Goal: Use online tool/utility: Use online tool/utility

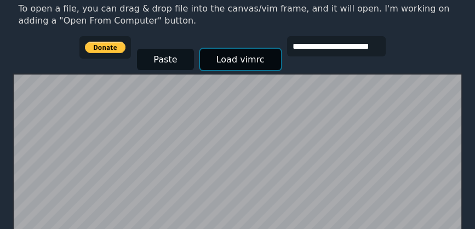
click at [231, 59] on button "Load vimrc" at bounding box center [240, 59] width 81 height 21
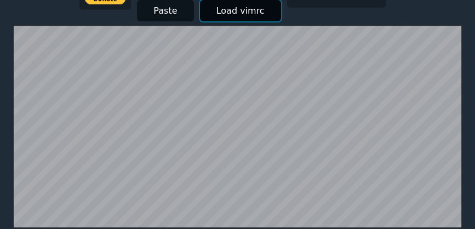
click at [224, 9] on button "Load vimrc" at bounding box center [240, 10] width 81 height 21
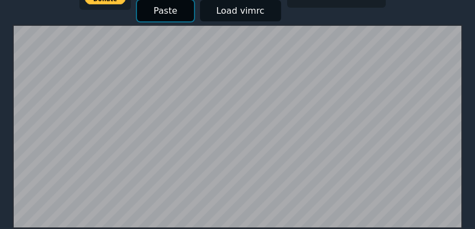
click at [158, 6] on button "Paste" at bounding box center [165, 10] width 56 height 21
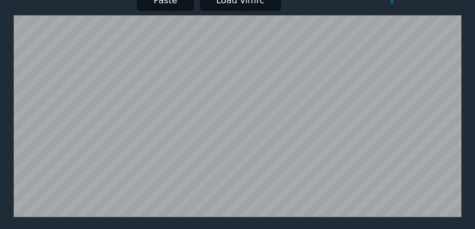
scroll to position [226, 0]
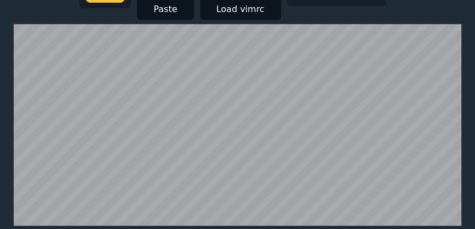
scroll to position [214, 0]
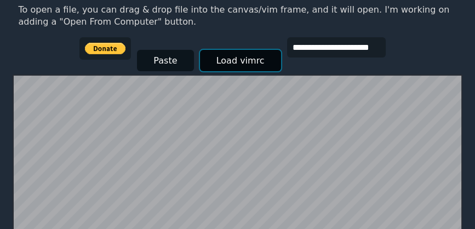
click at [232, 68] on button "Load vimrc" at bounding box center [240, 60] width 81 height 21
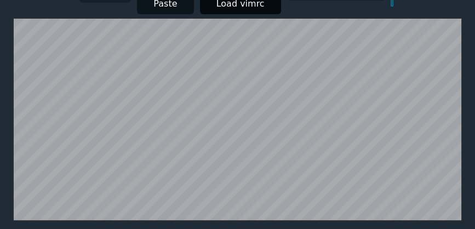
scroll to position [224, 0]
